Goal: Transaction & Acquisition: Purchase product/service

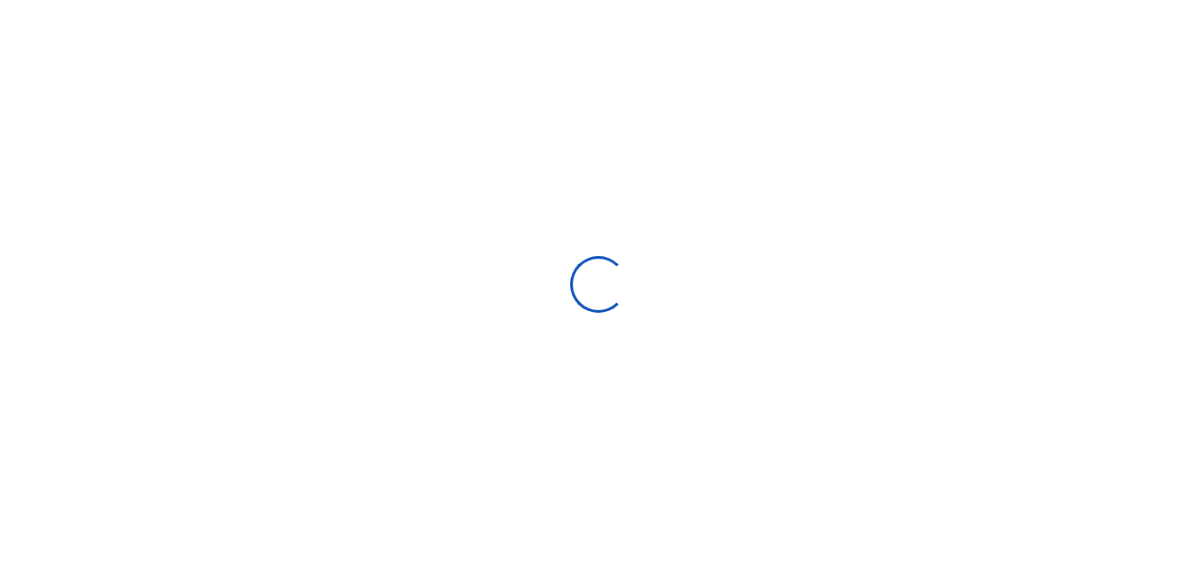
scroll to position [14, 14]
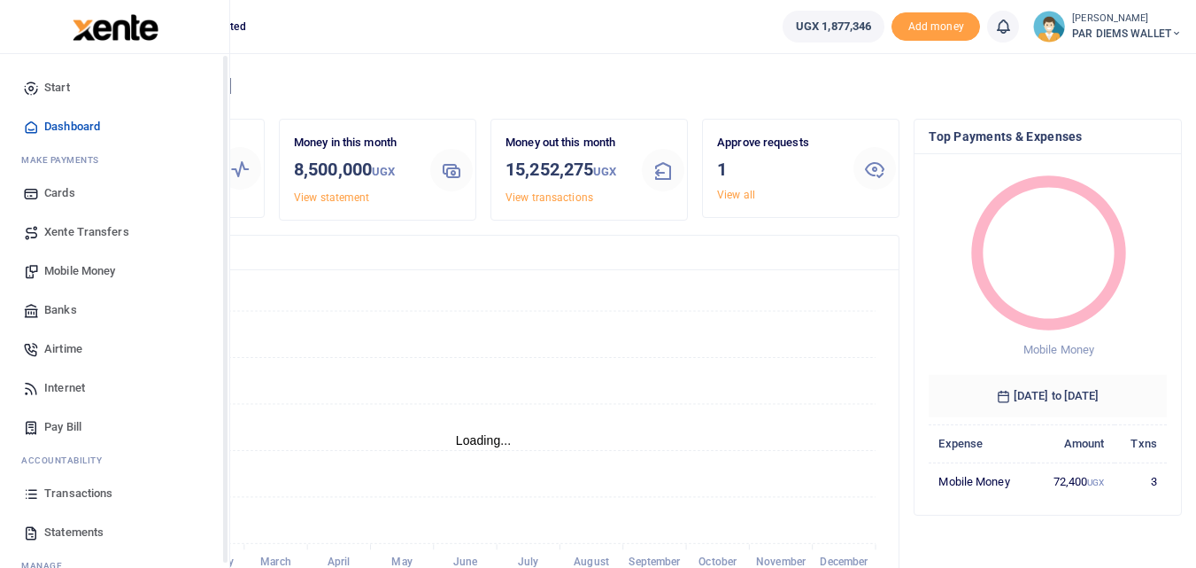
click at [35, 494] on icon at bounding box center [31, 493] width 16 height 16
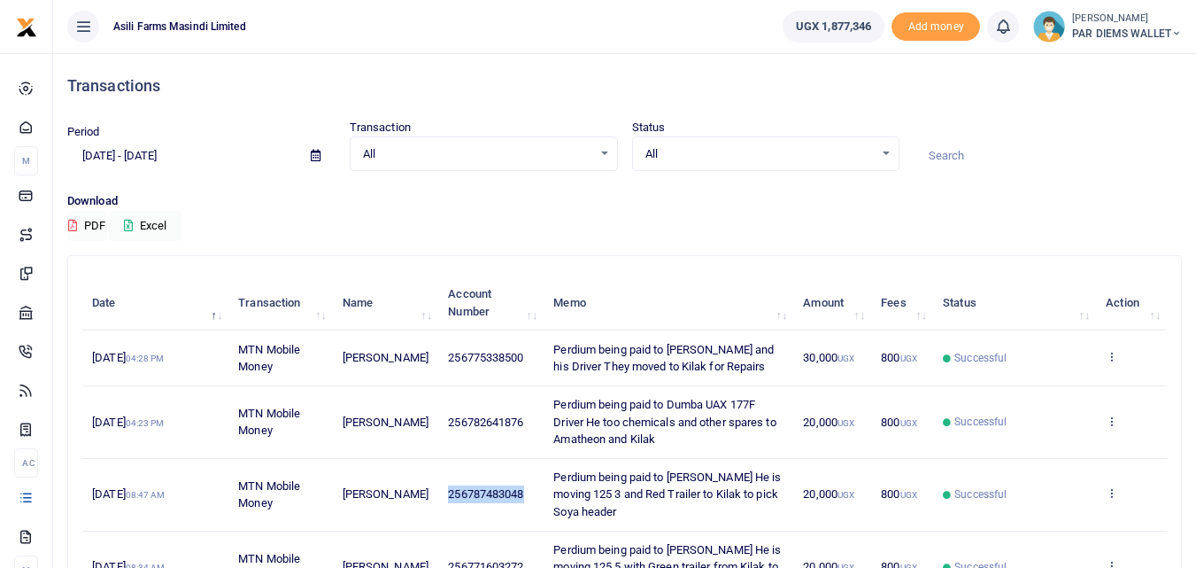
drag, startPoint x: 516, startPoint y: 497, endPoint x: 420, endPoint y: 503, distance: 96.7
click at [420, 503] on tr "25th Sep 2025 08:47 AM MTN Mobile Money Denis Kugonza 256787483048 Perdium bein…" at bounding box center [624, 495] width 1085 height 73
copy tr "256787483048"
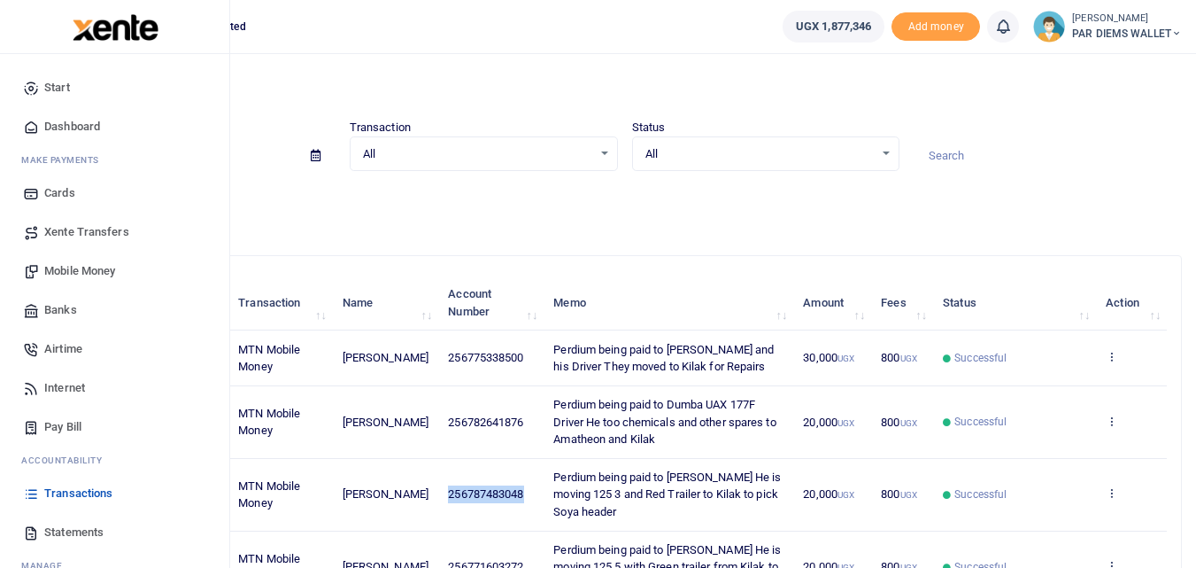
click at [82, 270] on span "Mobile Money" at bounding box center [79, 271] width 71 height 18
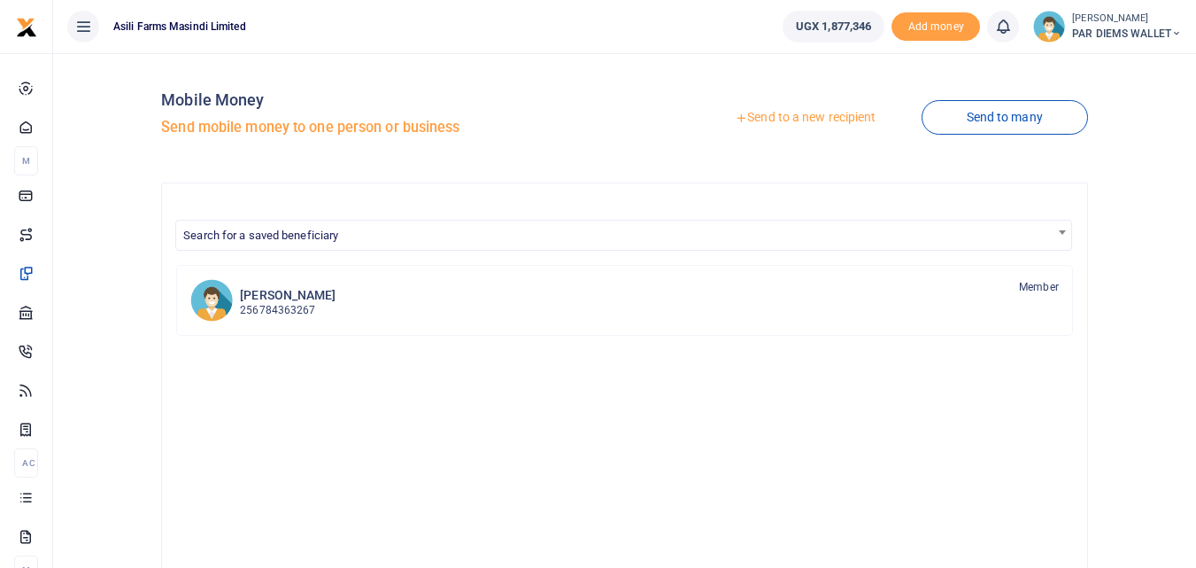
click at [797, 115] on link "Send to a new recipient" at bounding box center [805, 118] width 231 height 32
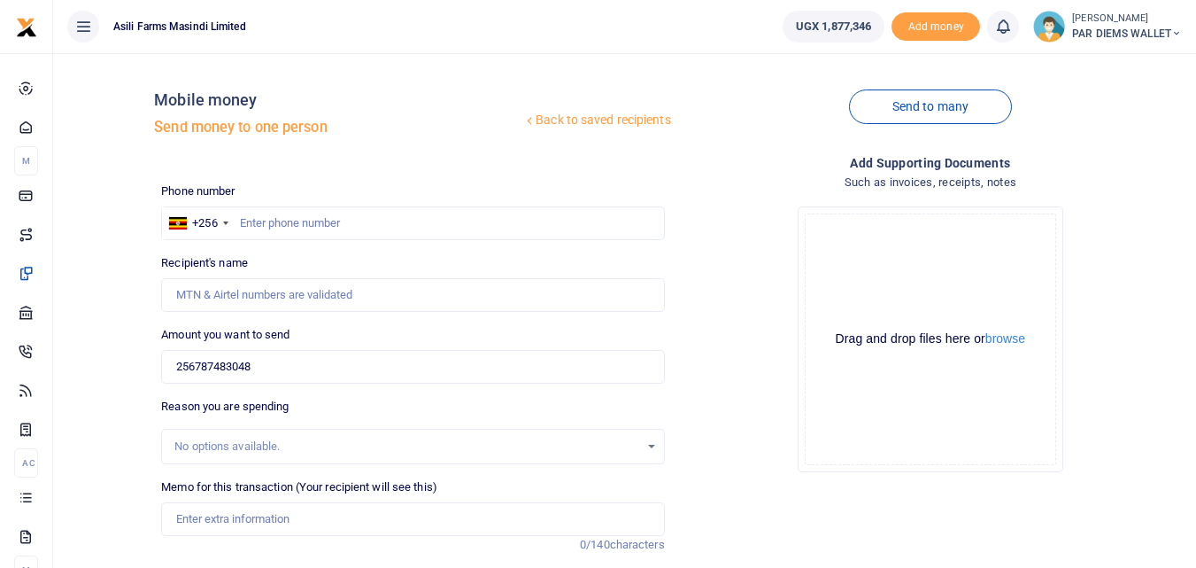
type input "256787483048"
click at [250, 220] on input "text" at bounding box center [412, 223] width 503 height 34
type input "787483048"
type input "[PERSON_NAME]"
type input "787483048"
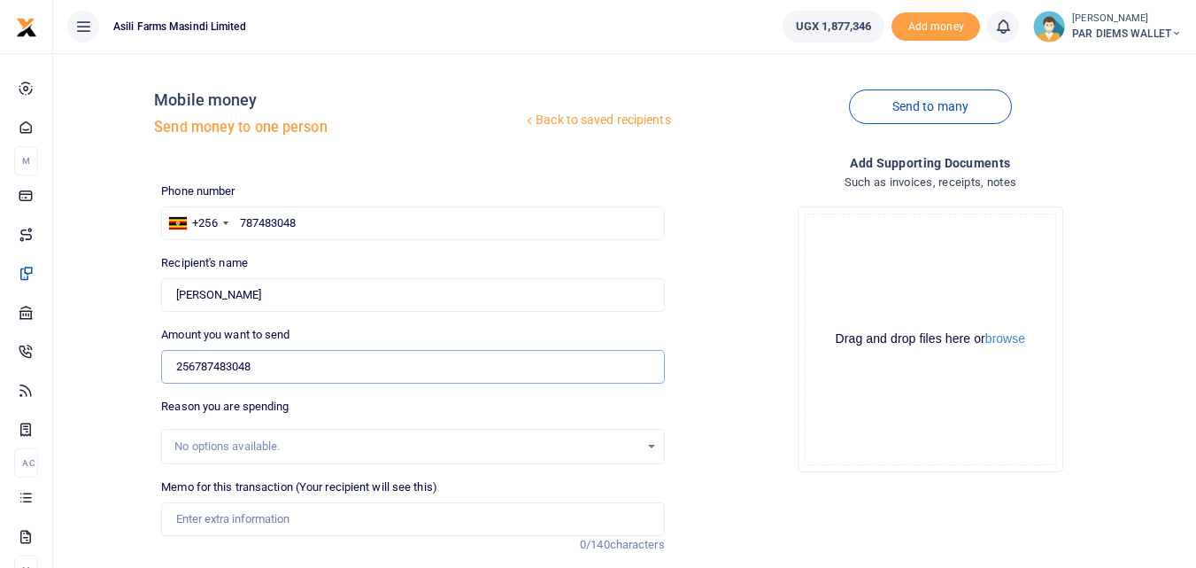
click at [301, 362] on input "256787483048" at bounding box center [412, 367] width 503 height 34
type input "2"
type input "0"
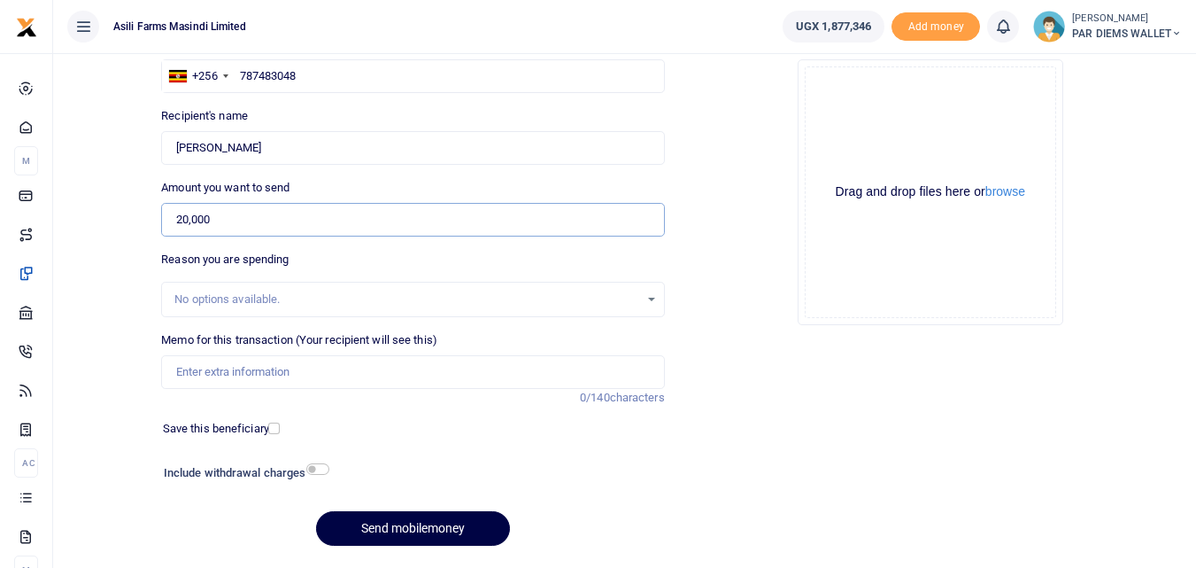
scroll to position [166, 0]
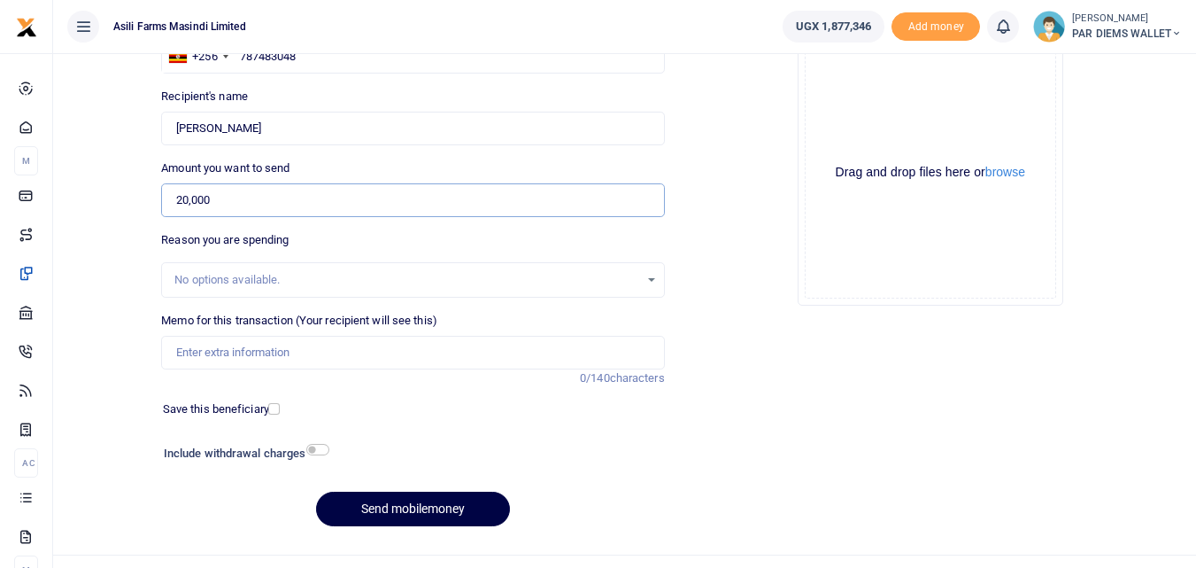
type input "20,000"
click at [296, 344] on input "Memo for this transaction (Your recipient will see this)" at bounding box center [412, 353] width 503 height 34
click at [296, 359] on input "Perdium being" at bounding box center [412, 353] width 503 height 34
click at [256, 347] on input "Perdium being" at bounding box center [412, 353] width 503 height 34
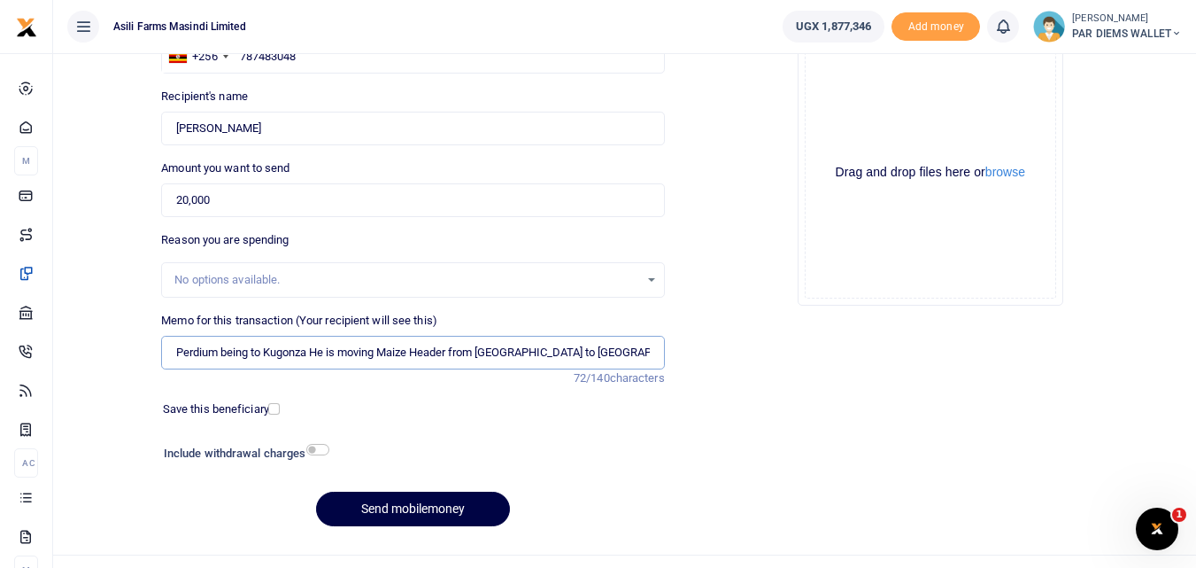
type input "Perdium being to Kugonza He is moving Maize Header from Kilak to Bunyoro"
click at [885, 90] on div "Drag and drop files here or browse Powered by Uppy" at bounding box center [930, 172] width 251 height 251
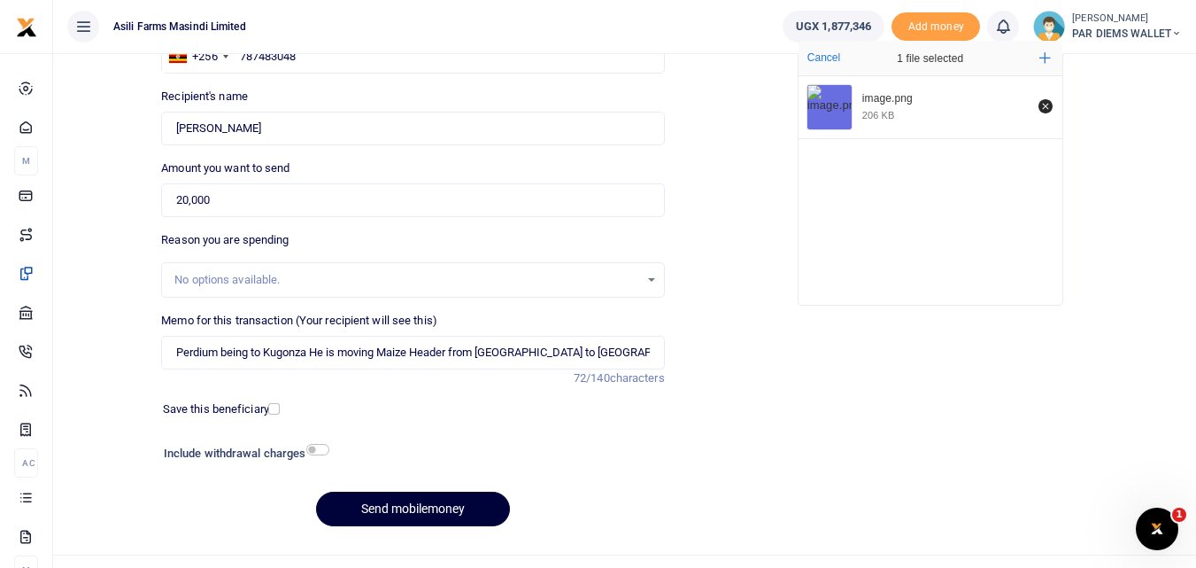
click at [417, 511] on button "Send mobilemoney" at bounding box center [413, 508] width 194 height 35
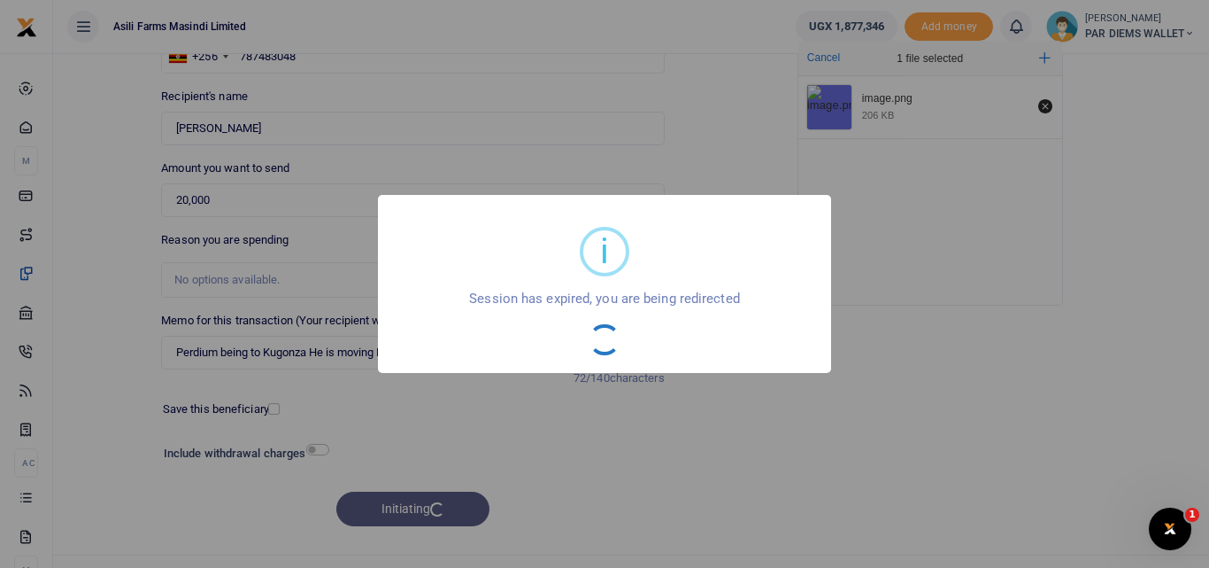
click at [815, 463] on div "i × Session has expired, you are being redirected OK No Cancel" at bounding box center [604, 284] width 1209 height 568
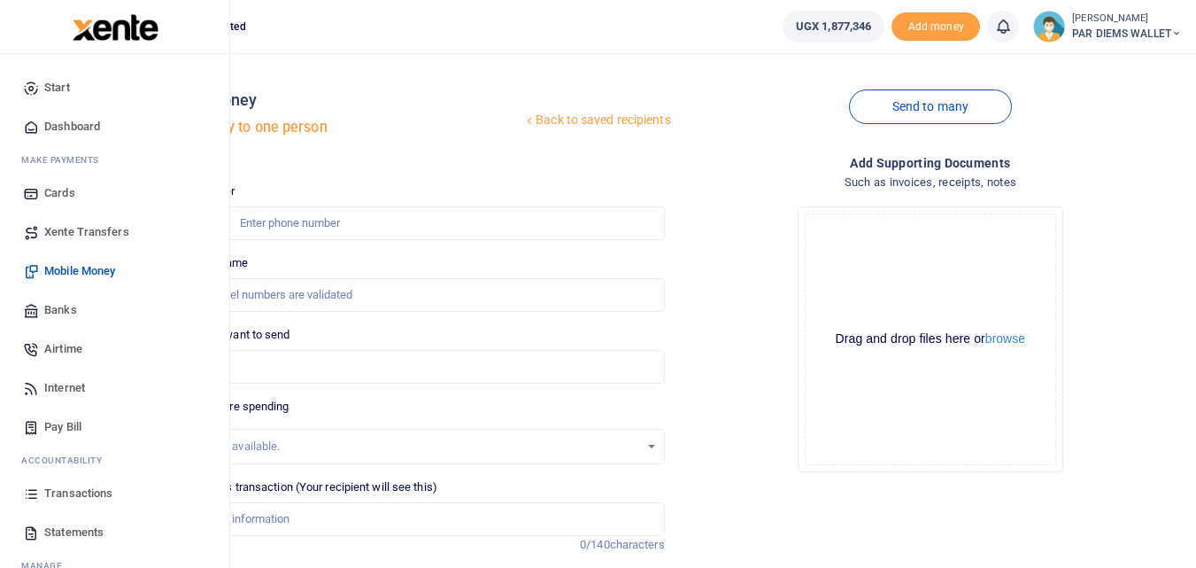
click at [33, 498] on icon at bounding box center [31, 493] width 16 height 16
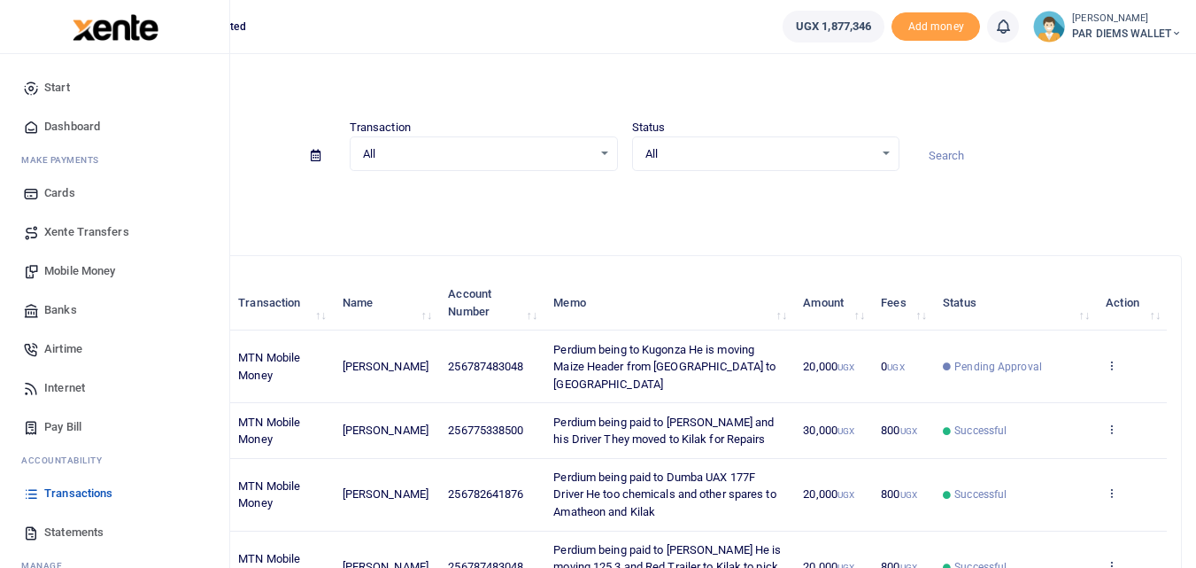
click at [80, 269] on span "Mobile Money" at bounding box center [79, 271] width 71 height 18
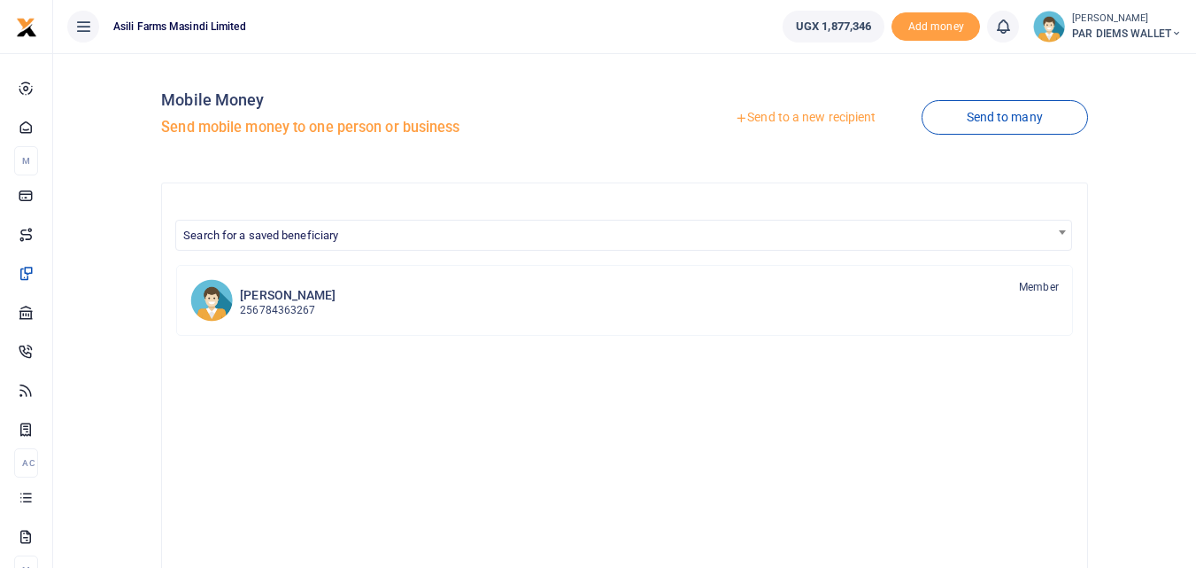
click at [785, 117] on link "Send to a new recipient" at bounding box center [805, 118] width 231 height 32
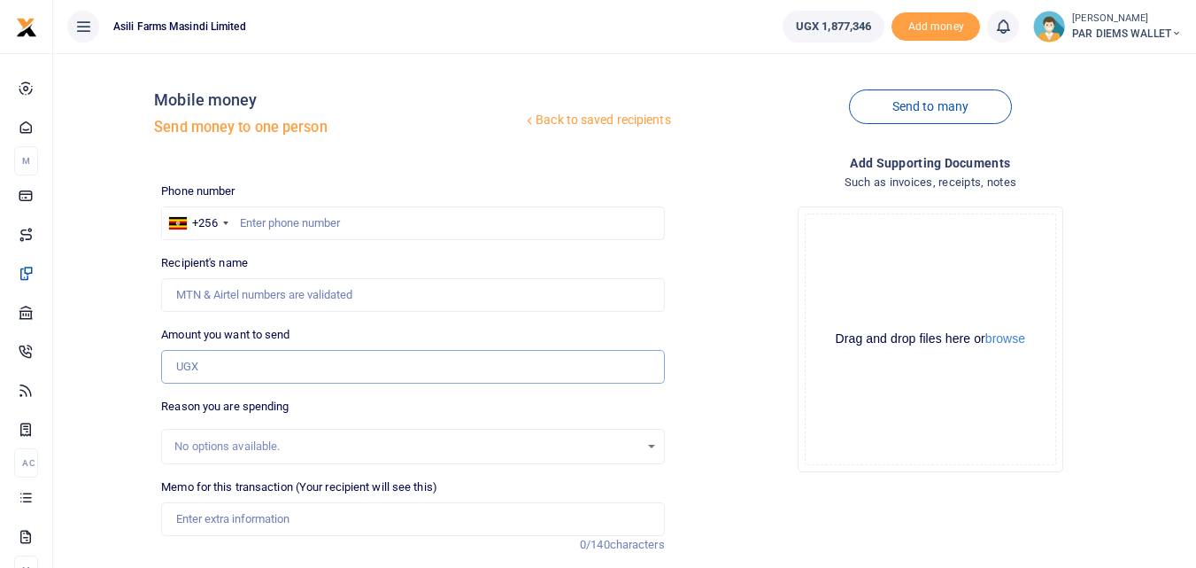
click at [239, 357] on input "Amount you want to send" at bounding box center [412, 367] width 503 height 34
paste input "0777043841"
type input "0777043841"
click at [277, 215] on input "text" at bounding box center [412, 223] width 503 height 34
type input "777043841"
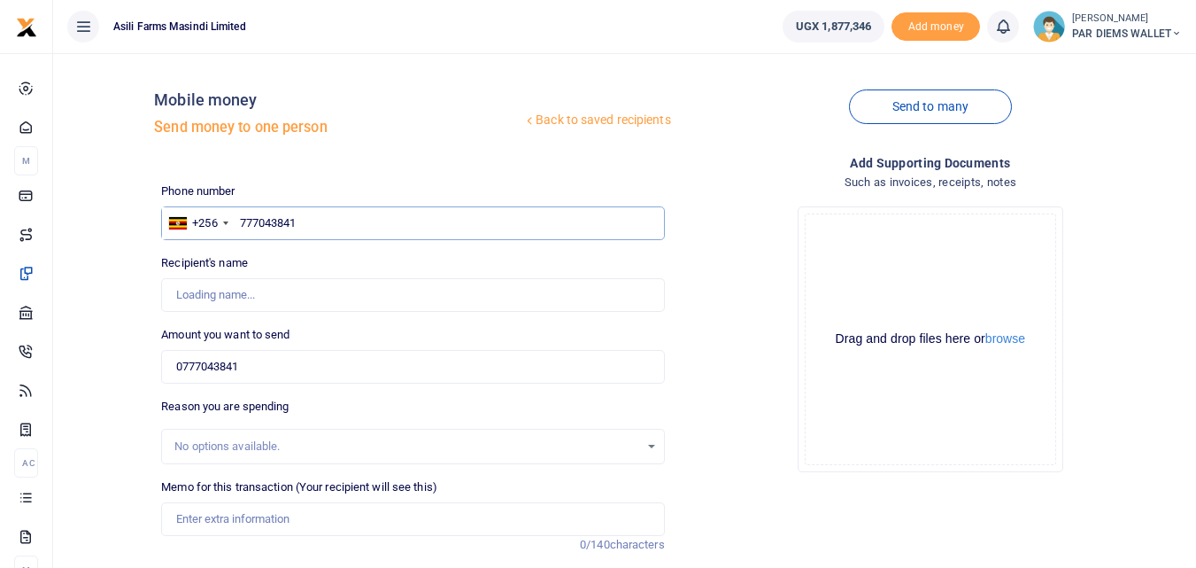
type input "Innocent Ruteisire"
type input "777043841"
click at [261, 354] on input "0777043841" at bounding box center [412, 367] width 503 height 34
type input "0"
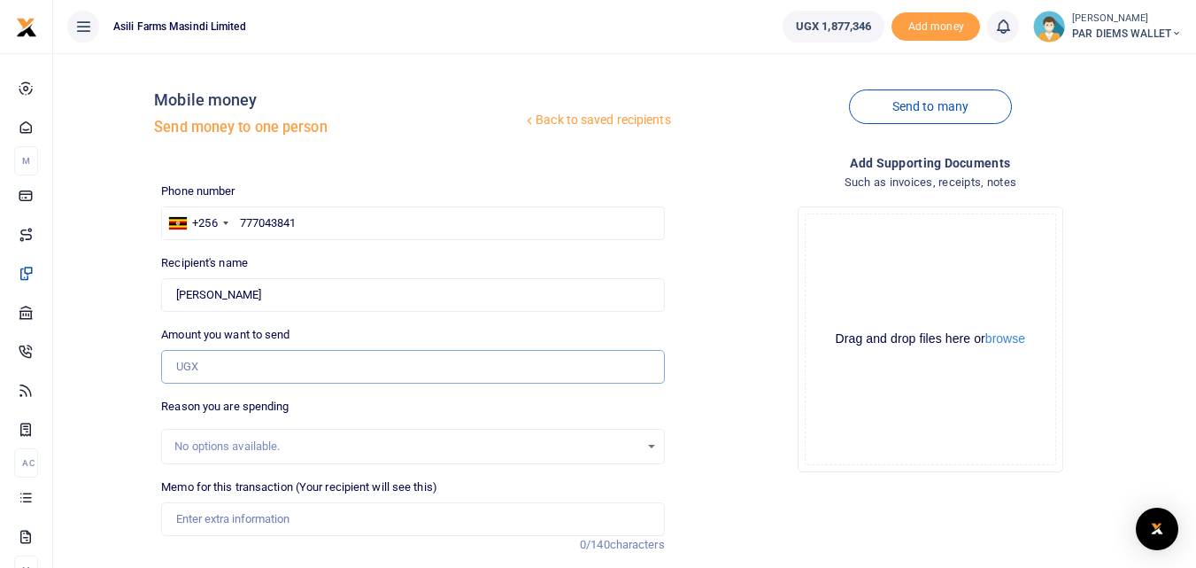
type input "0"
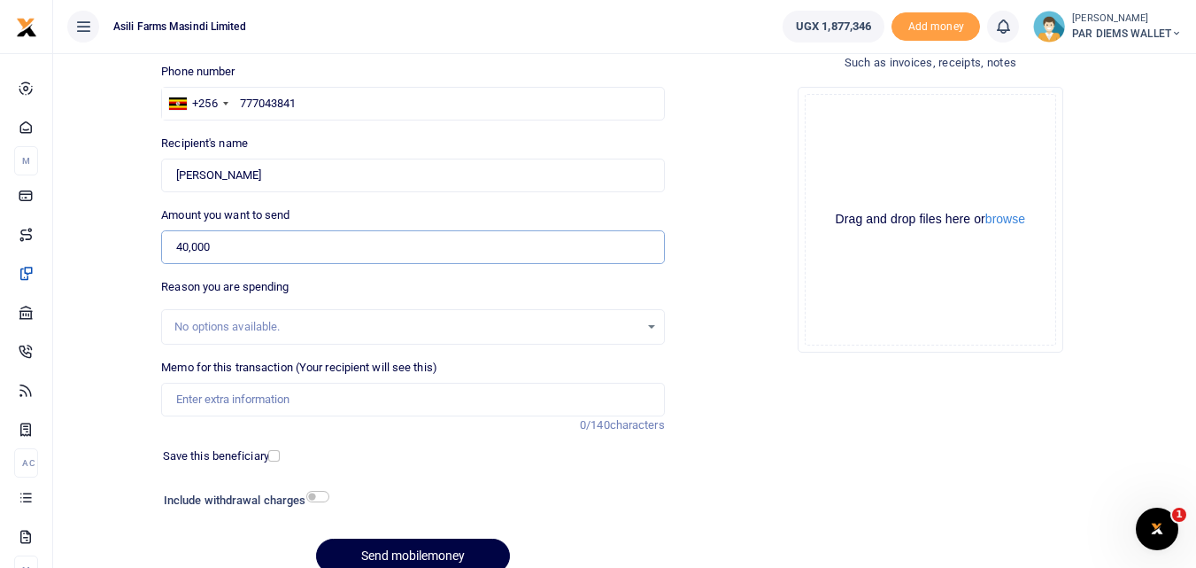
scroll to position [124, 0]
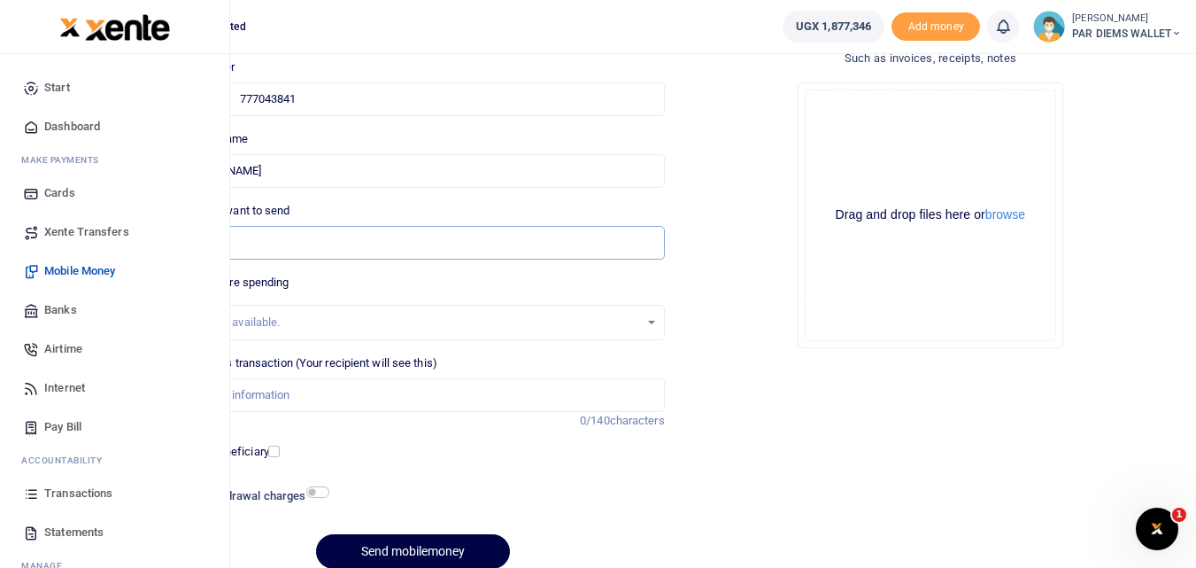
type input "40,000"
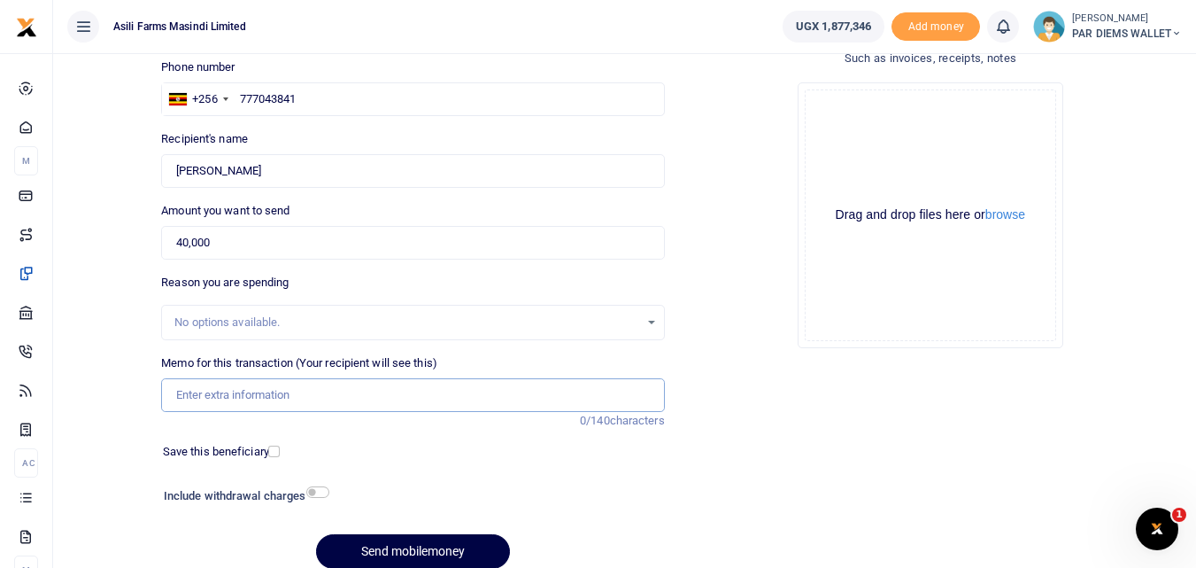
click at [239, 393] on input "Memo for this transaction (Your recipient will see this)" at bounding box center [412, 395] width 503 height 34
click at [239, 393] on input "Perdium being paid to Rutesire He is moving to Kilak with 125 5" at bounding box center [412, 395] width 503 height 34
click at [526, 384] on input "Perdium being paid to Rutesire He is moving to Kilak with 125 5" at bounding box center [412, 395] width 503 height 34
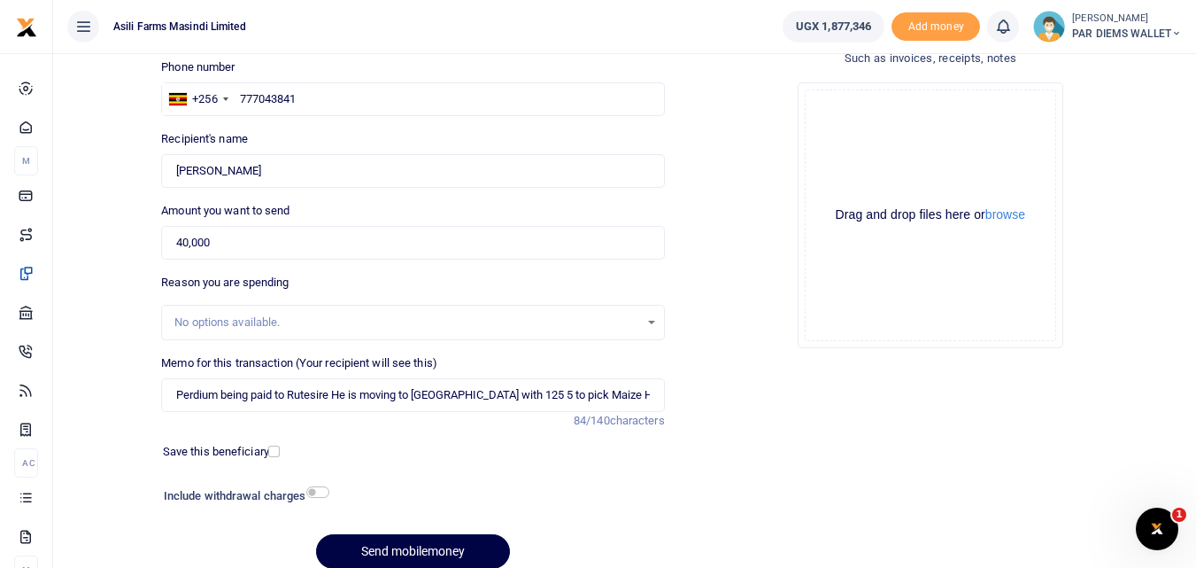
click at [848, 128] on div "Drag and drop files here or browse Powered by Uppy" at bounding box center [930, 214] width 251 height 251
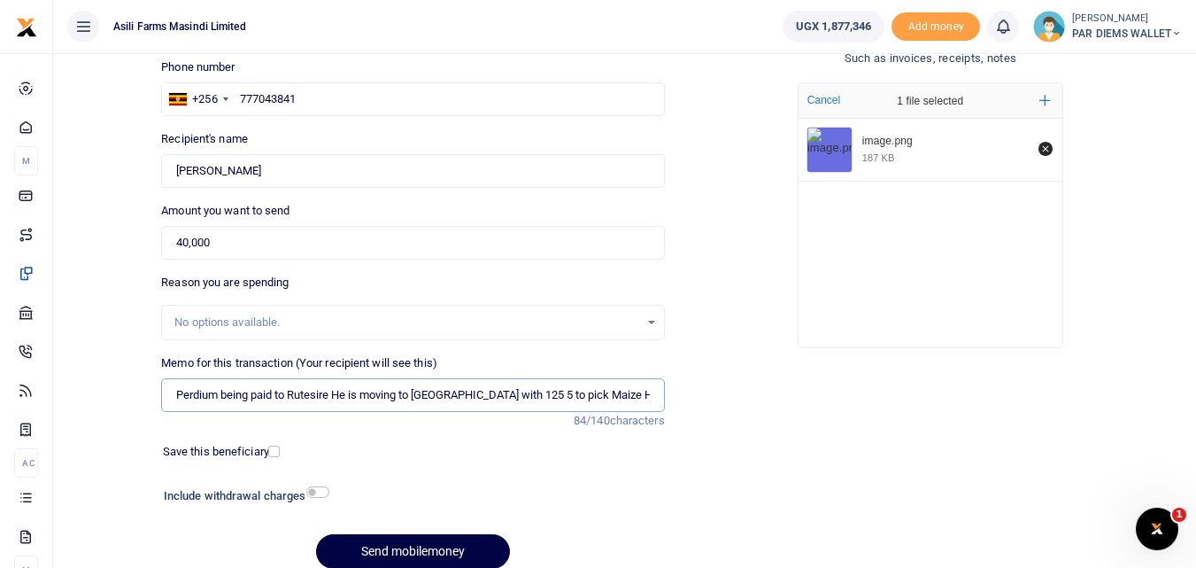
click at [614, 395] on input "Perdium being paid to Rutesire He is moving to Kilak with 125 5 to pick Maize H…" at bounding box center [412, 395] width 503 height 34
type input "Perdium being paid to Rutesire He is moving to [GEOGRAPHIC_DATA] with 125 5 to …"
click at [391, 546] on button "Send mobilemoney" at bounding box center [413, 551] width 194 height 35
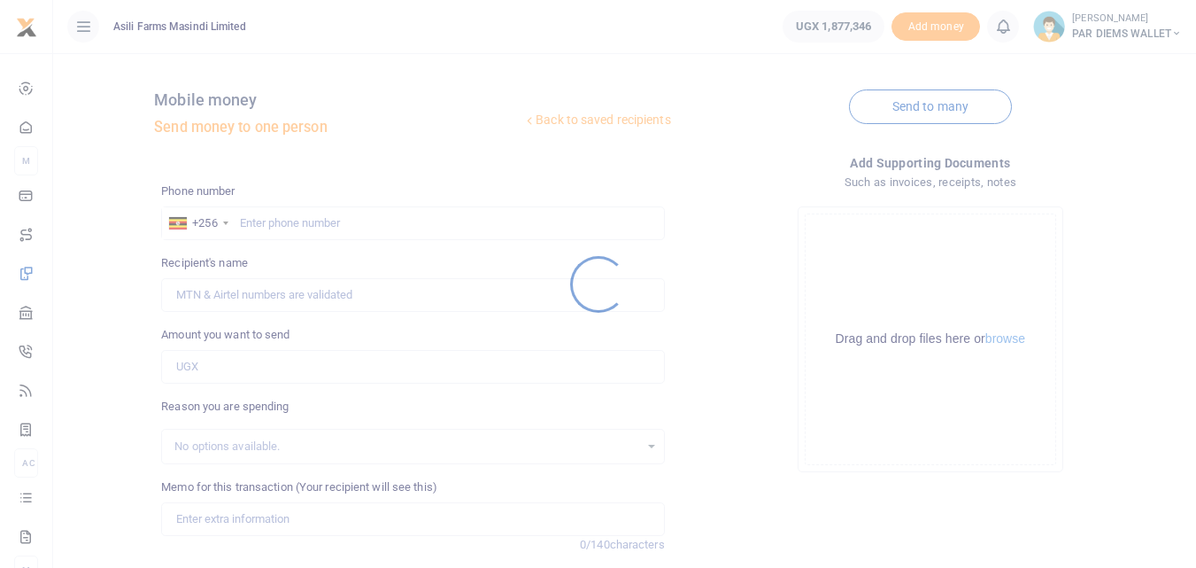
scroll to position [124, 0]
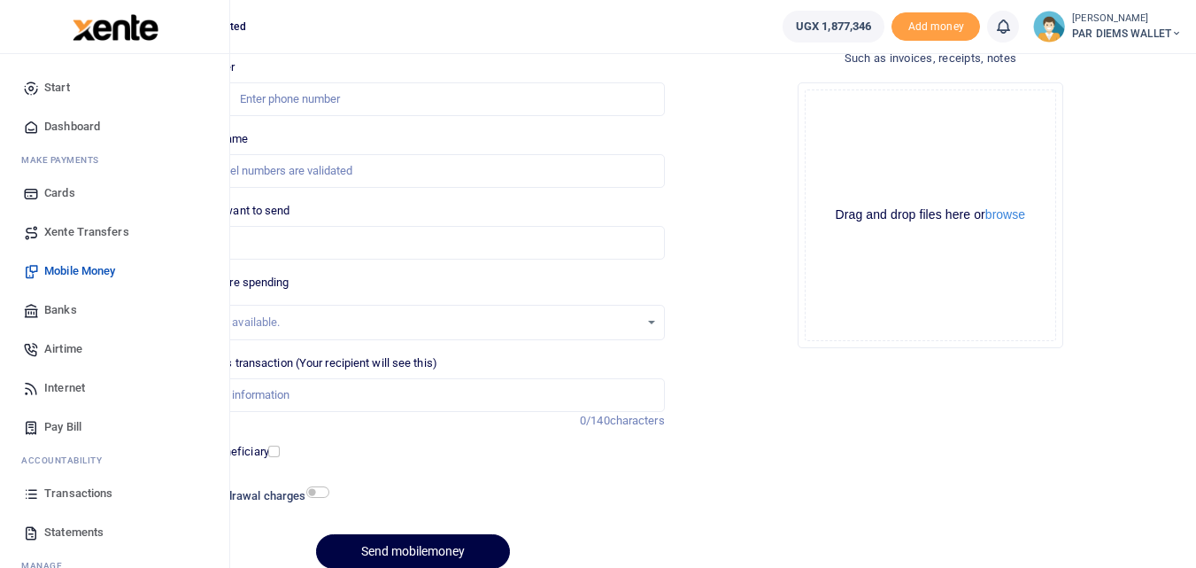
click at [31, 489] on icon at bounding box center [31, 493] width 16 height 16
